Goal: Information Seeking & Learning: Learn about a topic

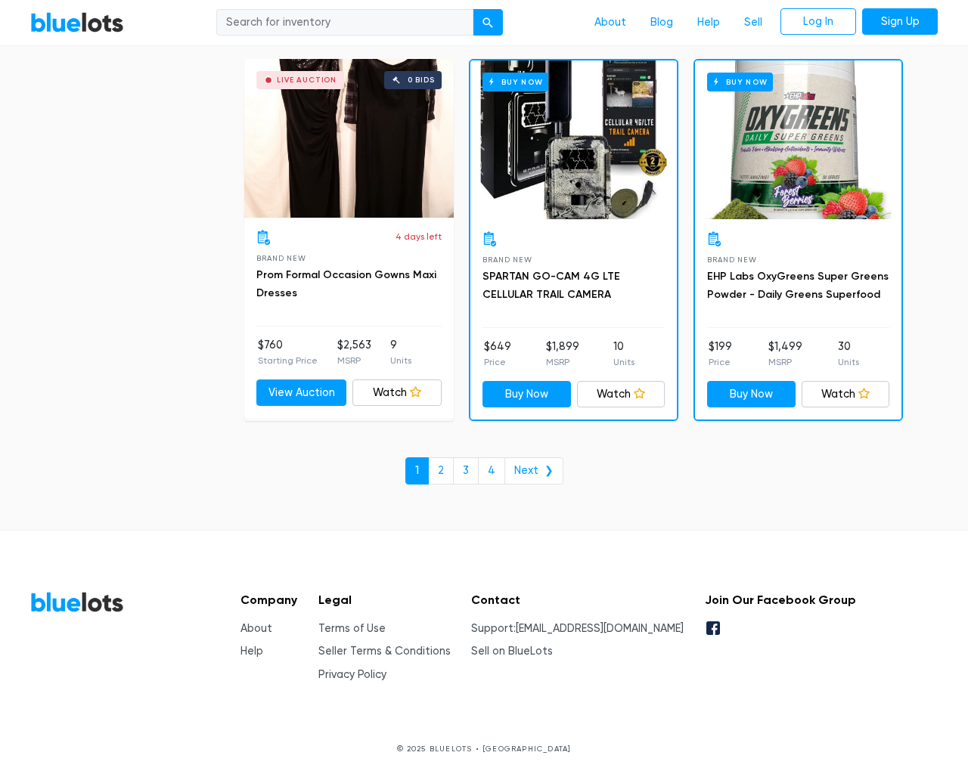
scroll to position [6449, 0]
type input "the"
type input "testing@example.com"
type input "e"
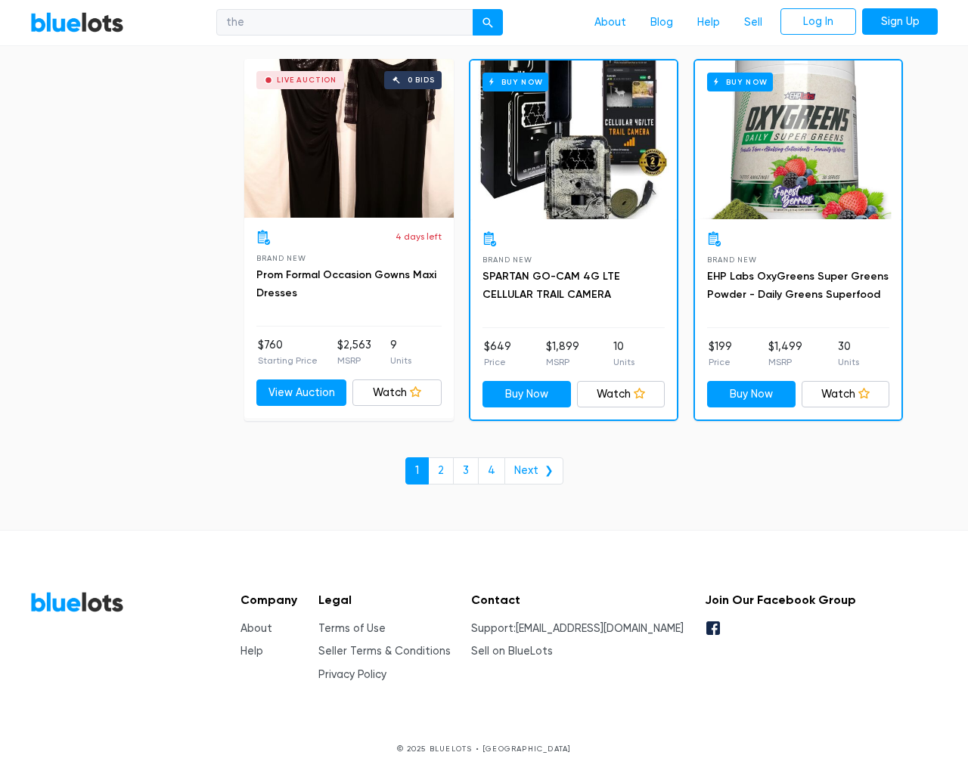
checkbox New"] "false"
checkbox Pulls"] "false"
checkbox input "false"
checkbox Accessories"] "false"
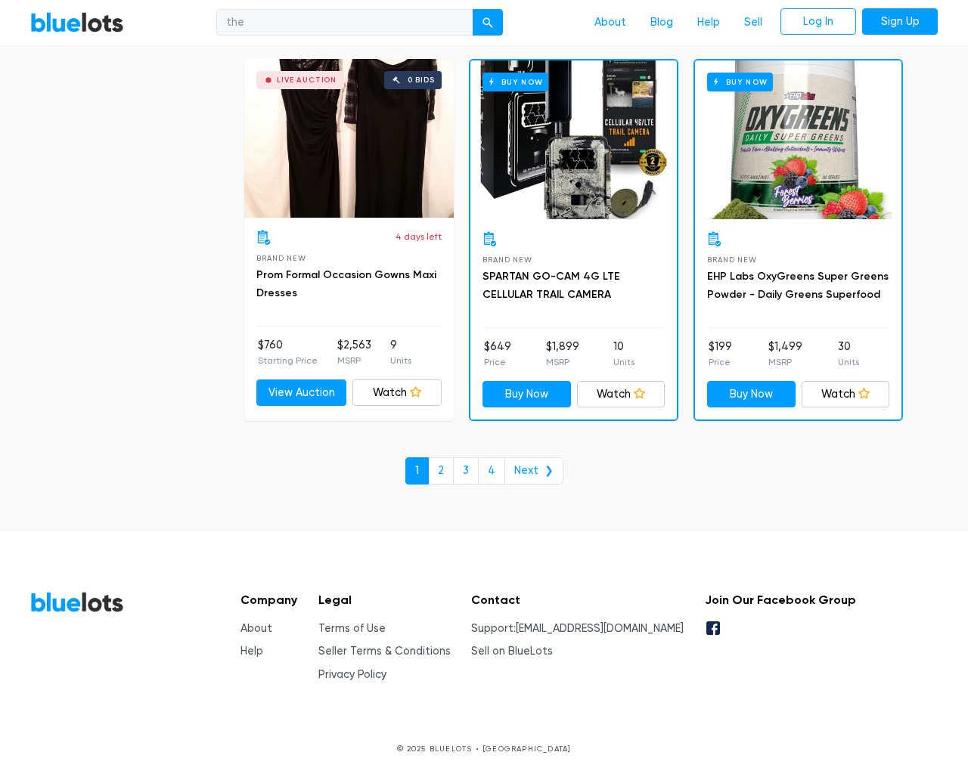
checkbox input "false"
checkbox Beauty"] "false"
checkbox Merchandise"] "false"
checkbox Goods"] "false"
checkbox Baby"] "false"
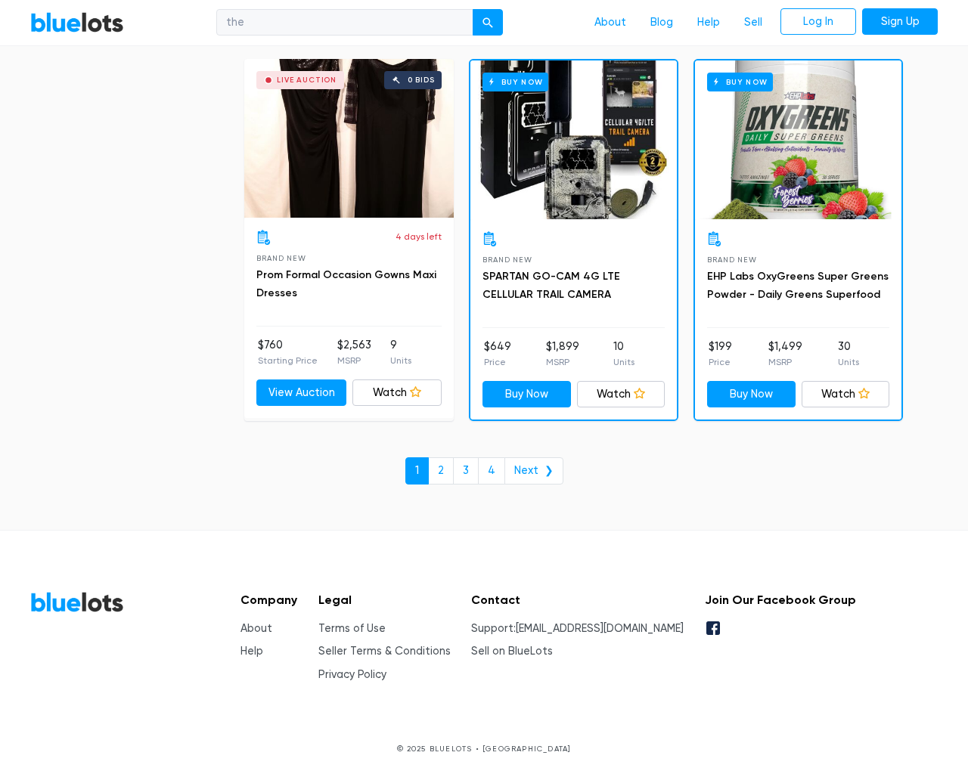
checkbox Garden"] "false"
checkbox input "false"
type input "e"
select select "10000"
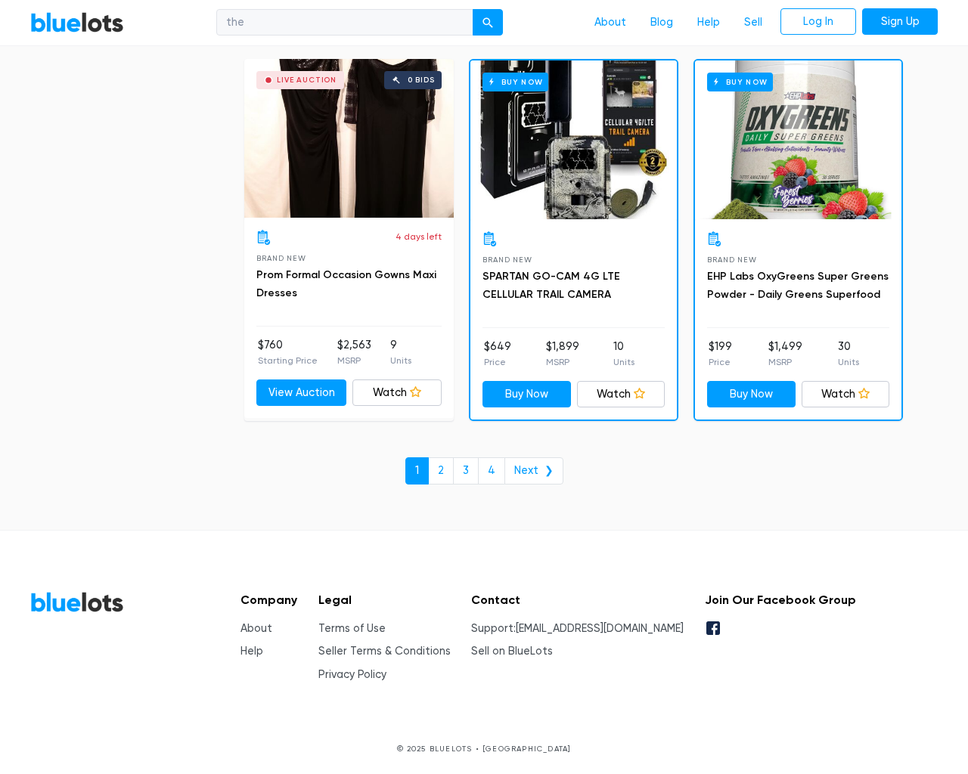
select select "50000"
select select "ending_soonest"
select select "50000"
select select "highest_price"
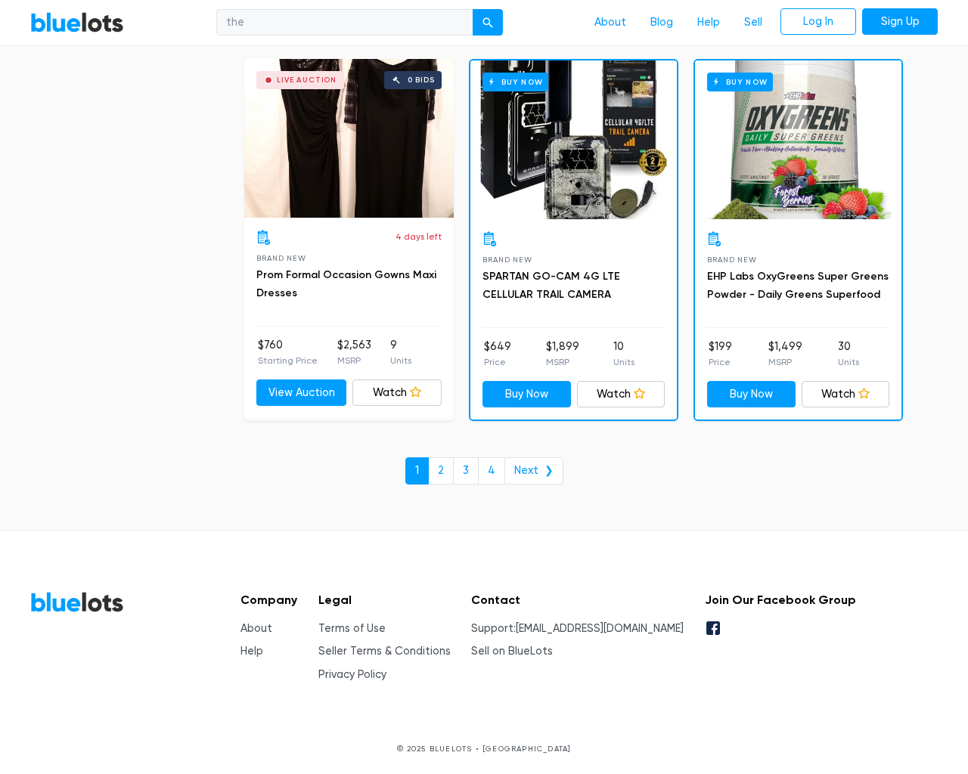
scroll to position [147, 0]
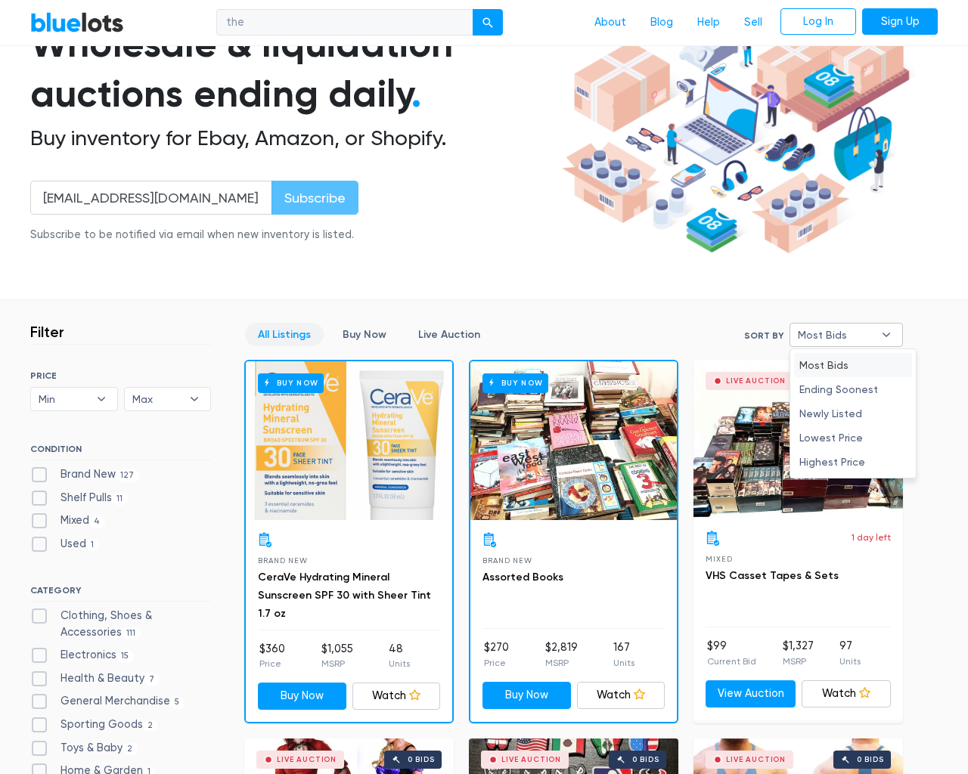
type input "e"
checkbox New"] "false"
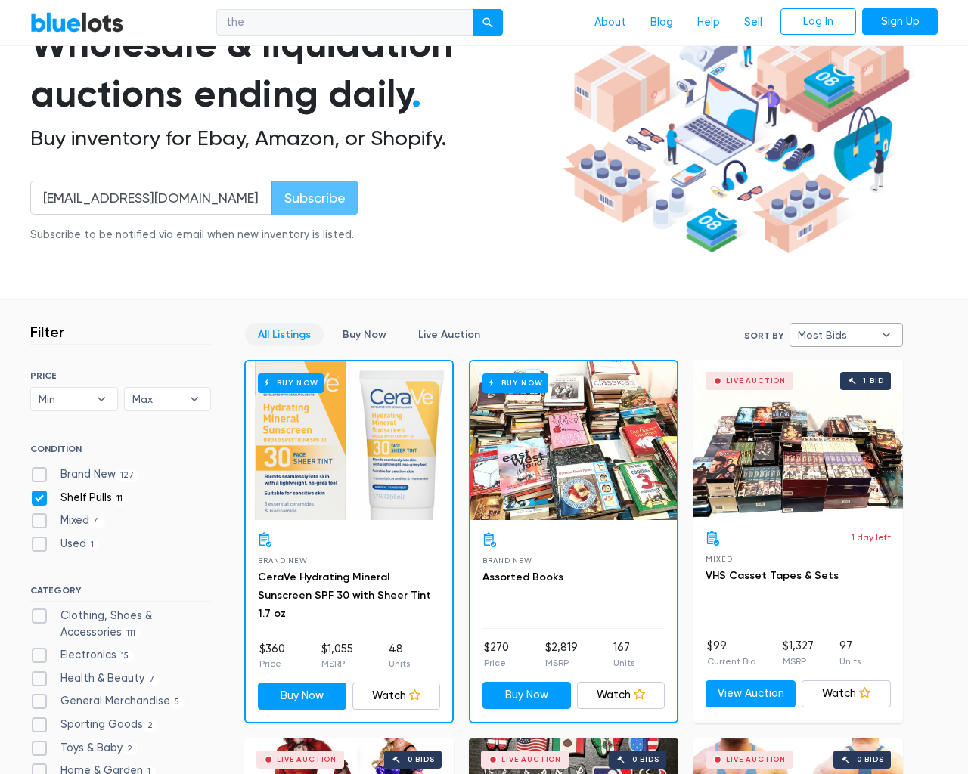
checkbox Pulls"] "false"
checkbox input "false"
checkbox Accessories"] "false"
checkbox input "false"
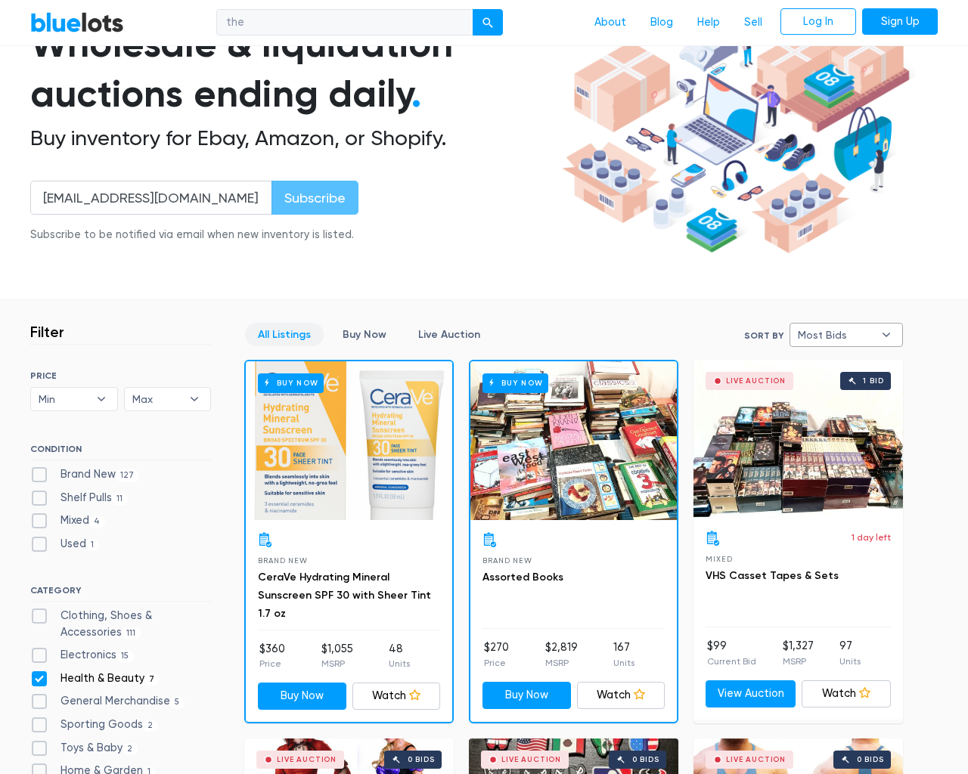
checkbox Beauty"] "false"
checkbox Merchandise"] "false"
checkbox Goods"] "false"
checkbox Baby"] "false"
checkbox Garden"] "false"
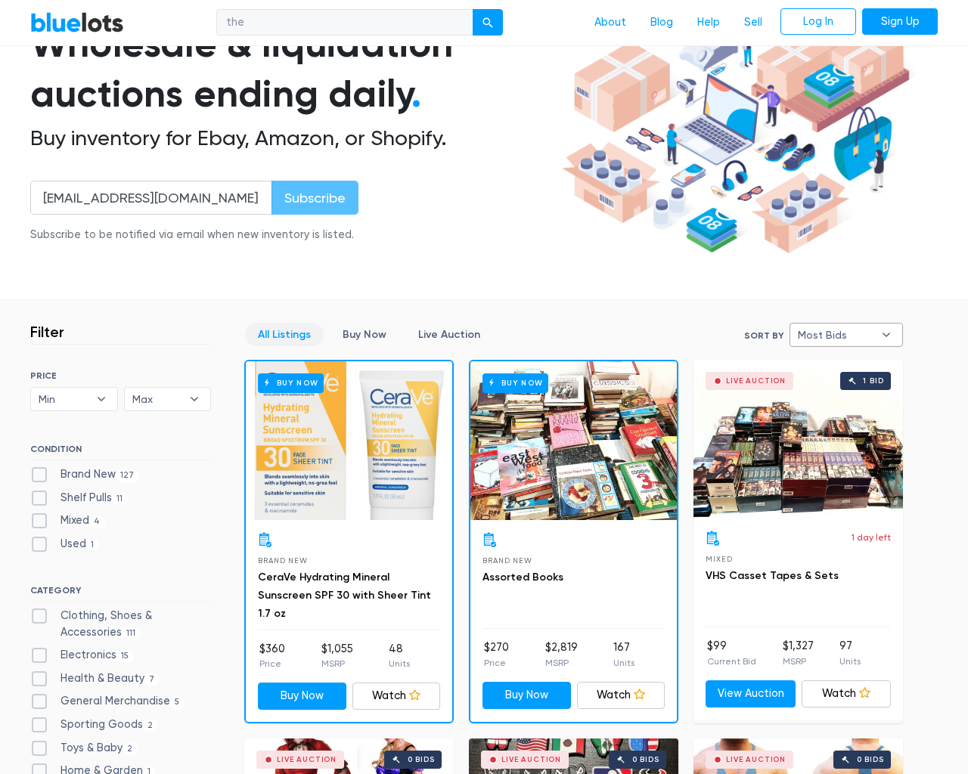
checkbox input "false"
type input "e"
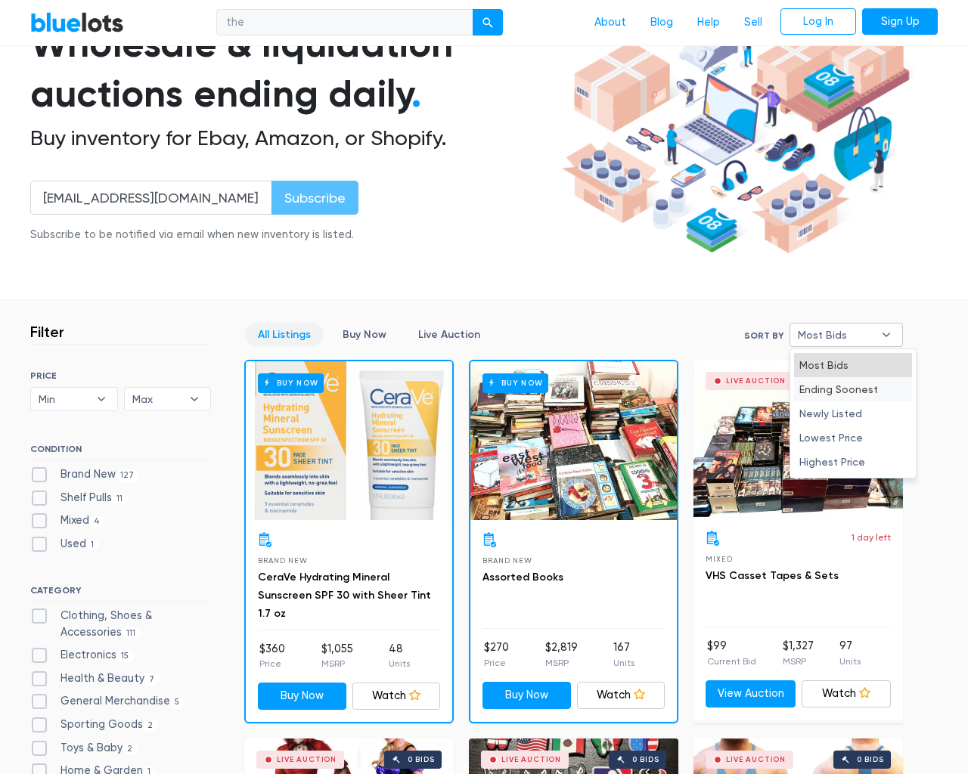
select select "most_bids"
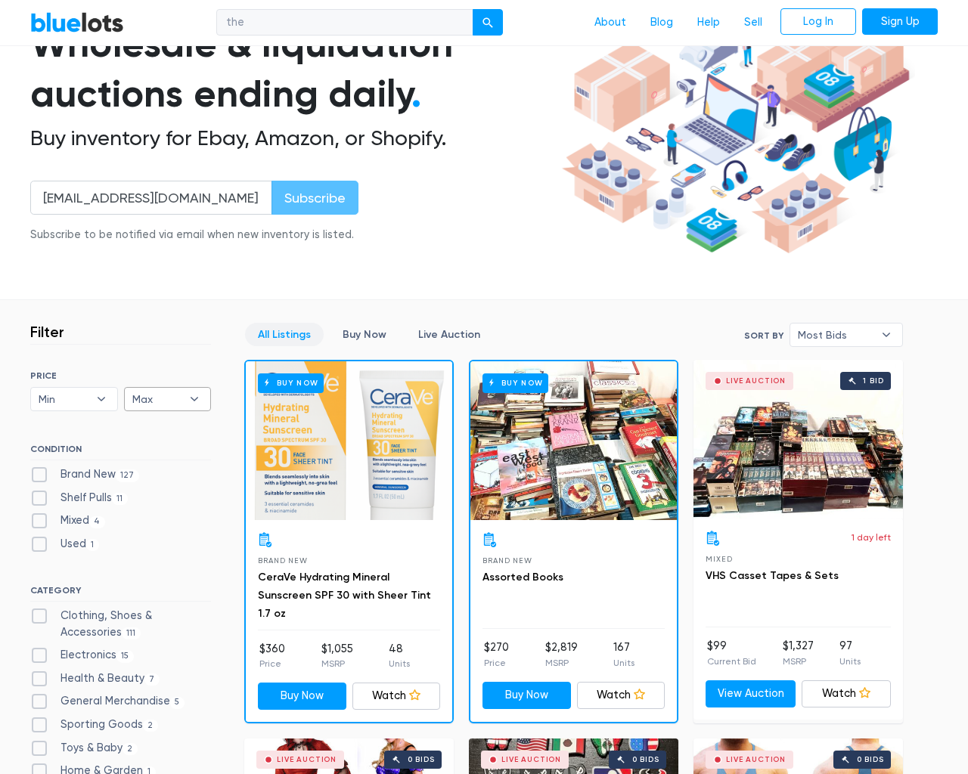
type input "e"
checkbox New"] "false"
checkbox Pulls"] "false"
checkbox input "false"
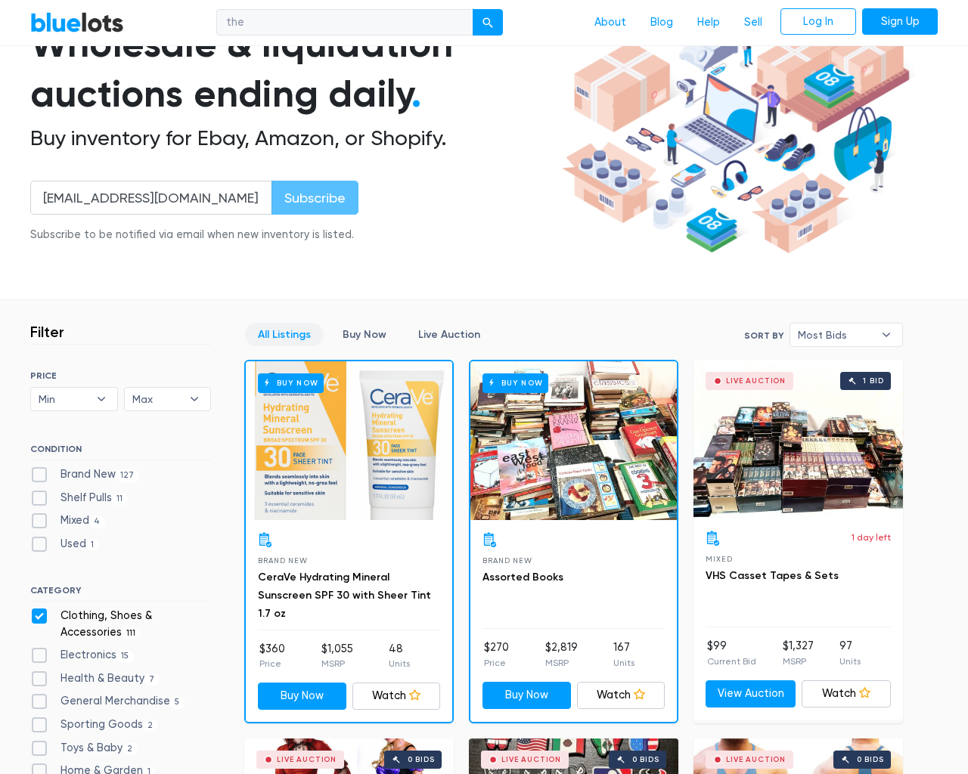
checkbox Accessories"] "false"
checkbox input "false"
checkbox Beauty"] "false"
checkbox Merchandise"] "false"
checkbox Goods"] "false"
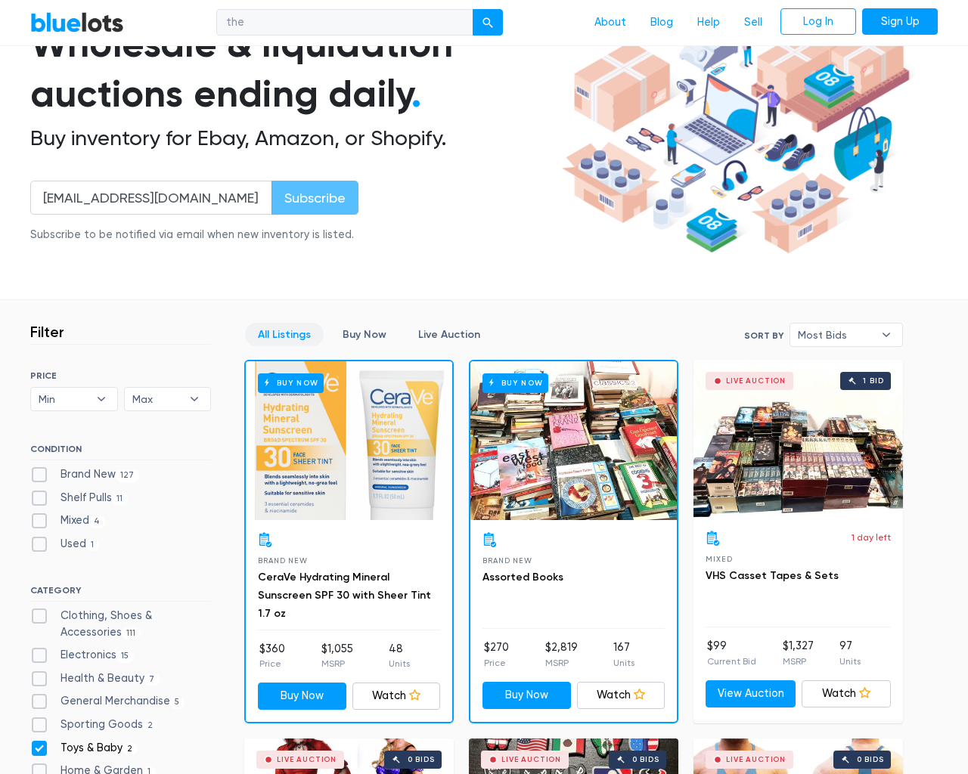
checkbox Baby"] "false"
checkbox Garden"] "false"
checkbox input "false"
type input "e"
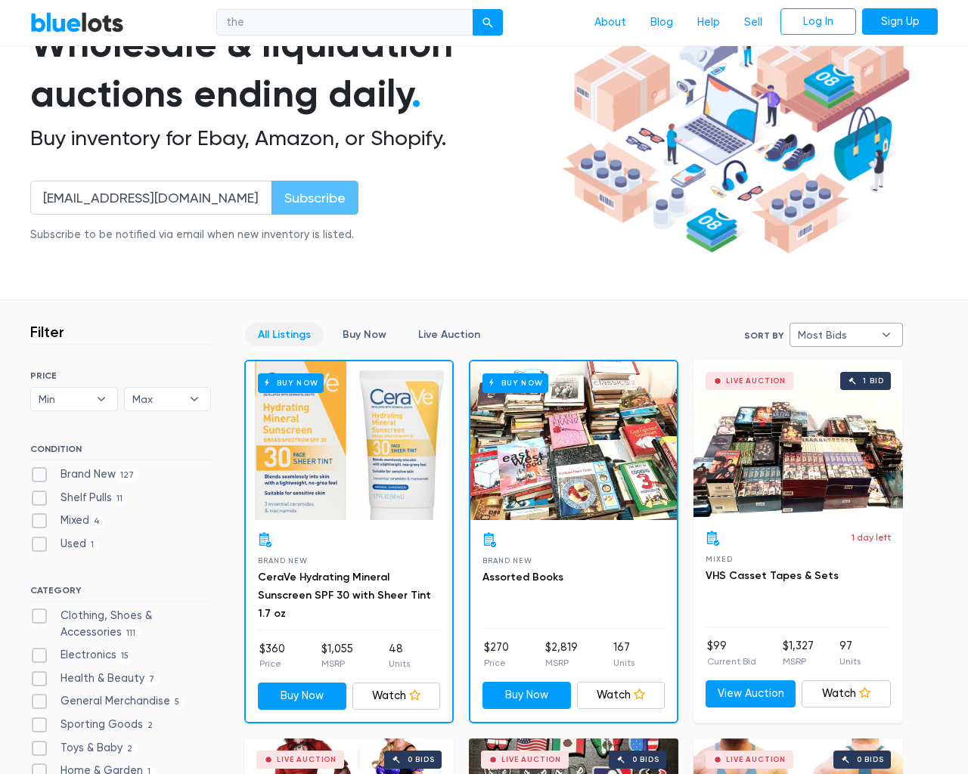
type input "e"
select select
select select "most_bids"
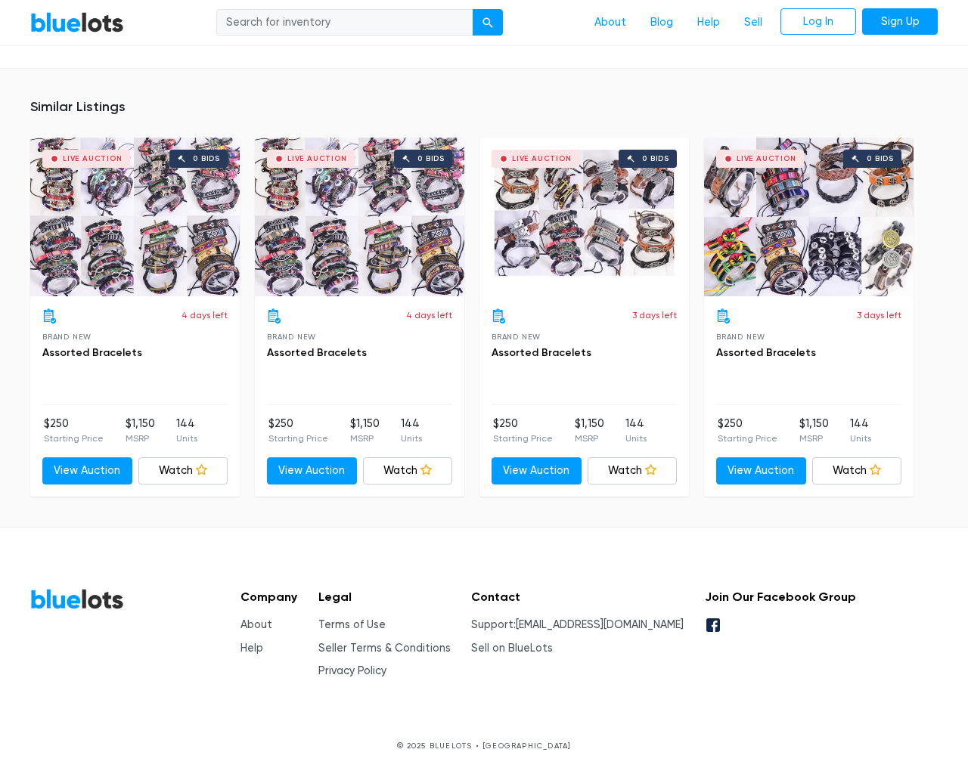
scroll to position [990, 0]
type input "the"
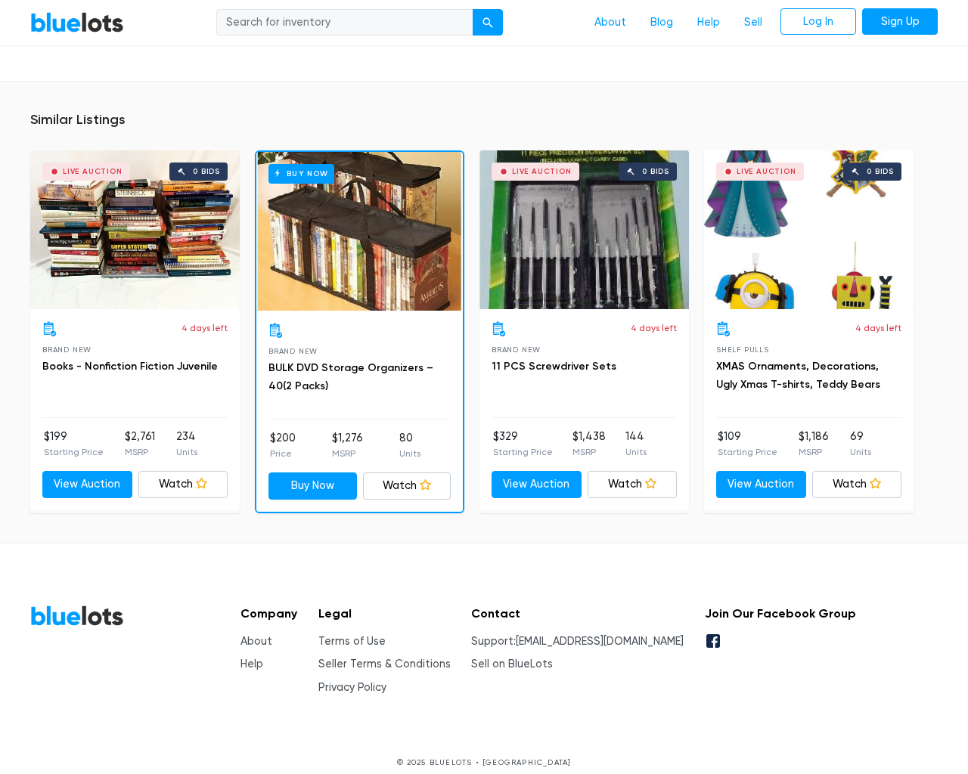
scroll to position [6498, 0]
type input "the"
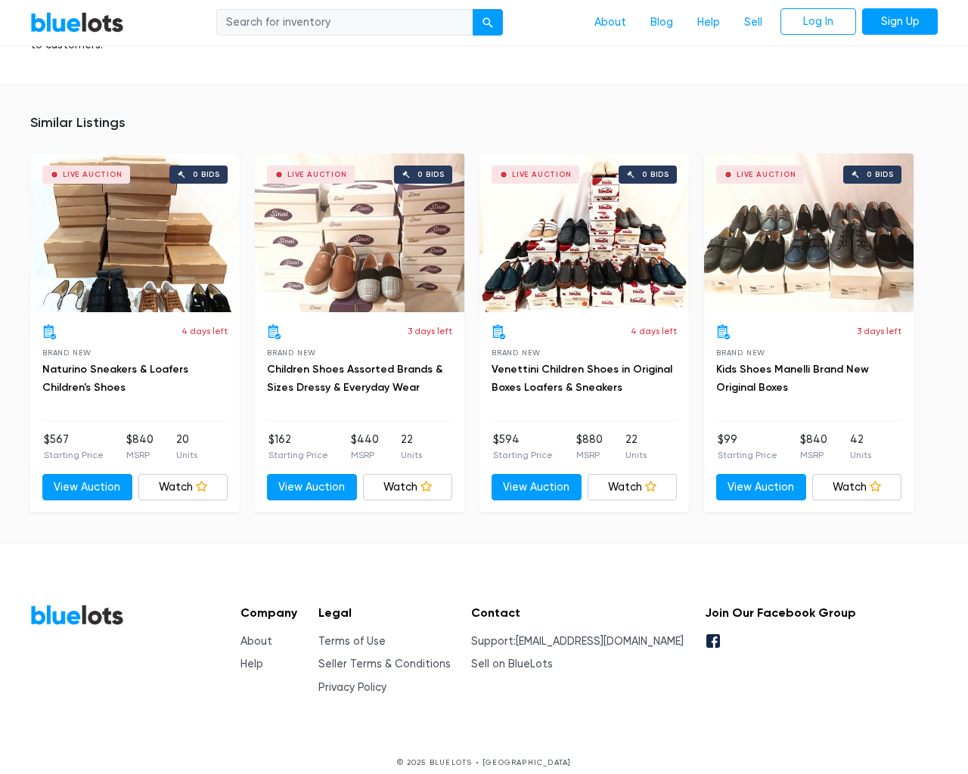
scroll to position [1010, 0]
type input "the"
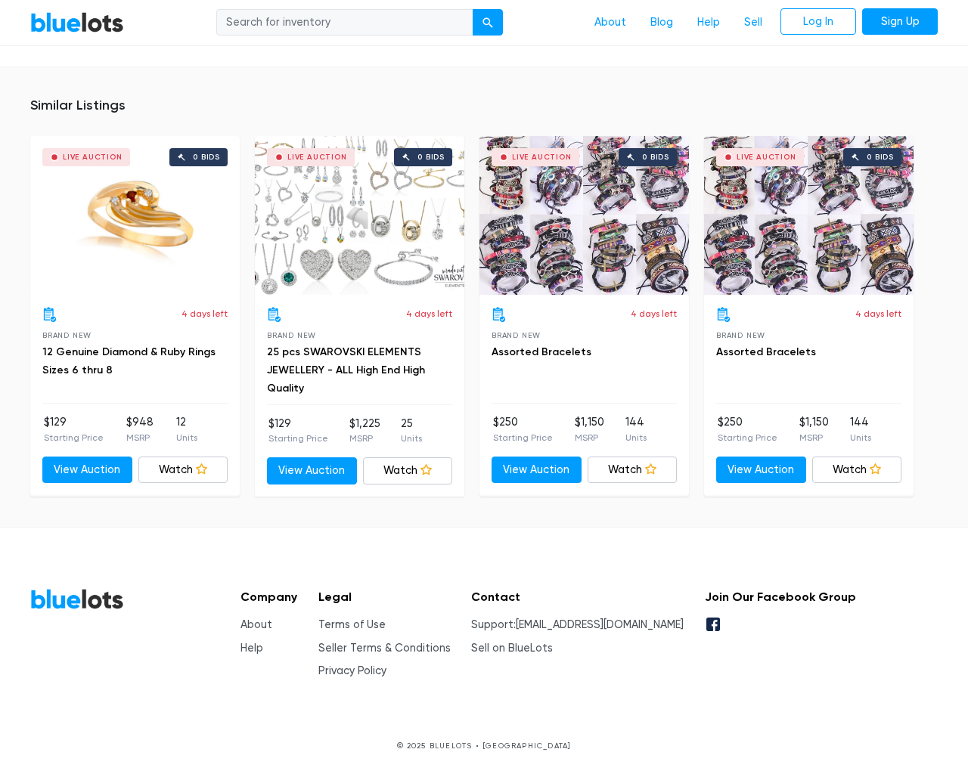
scroll to position [975, 0]
type input "the"
